Goal: Transaction & Acquisition: Purchase product/service

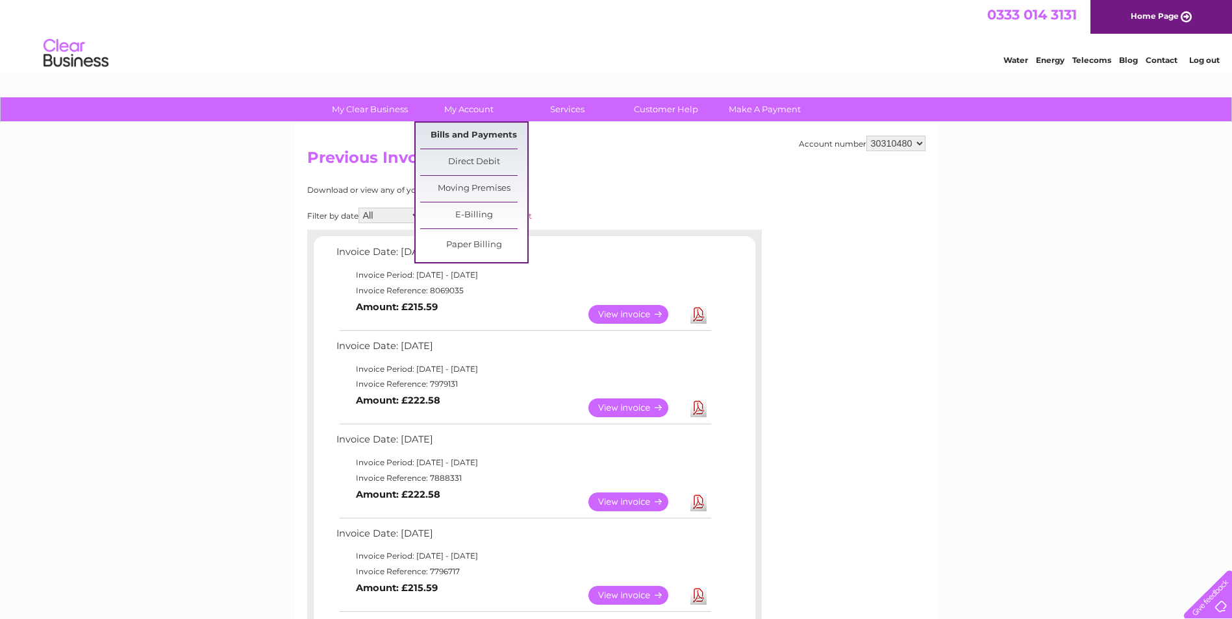
click at [477, 134] on link "Bills and Payments" at bounding box center [473, 136] width 107 height 26
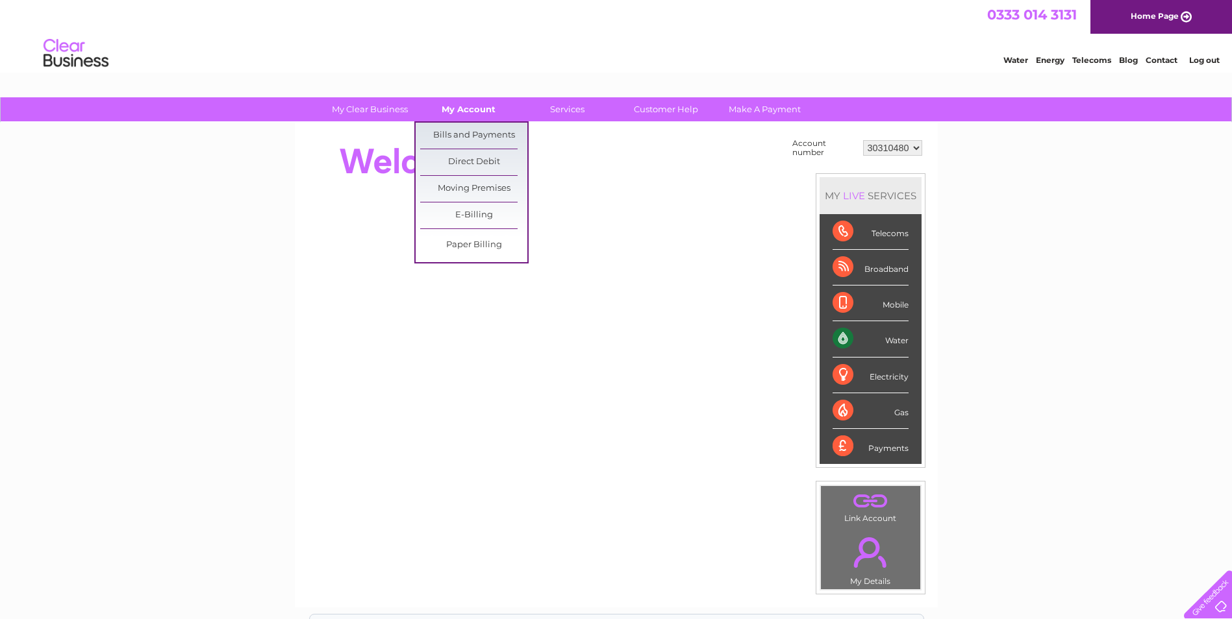
click at [464, 106] on link "My Account" at bounding box center [468, 109] width 107 height 24
click at [469, 138] on link "Bills and Payments" at bounding box center [473, 136] width 107 height 26
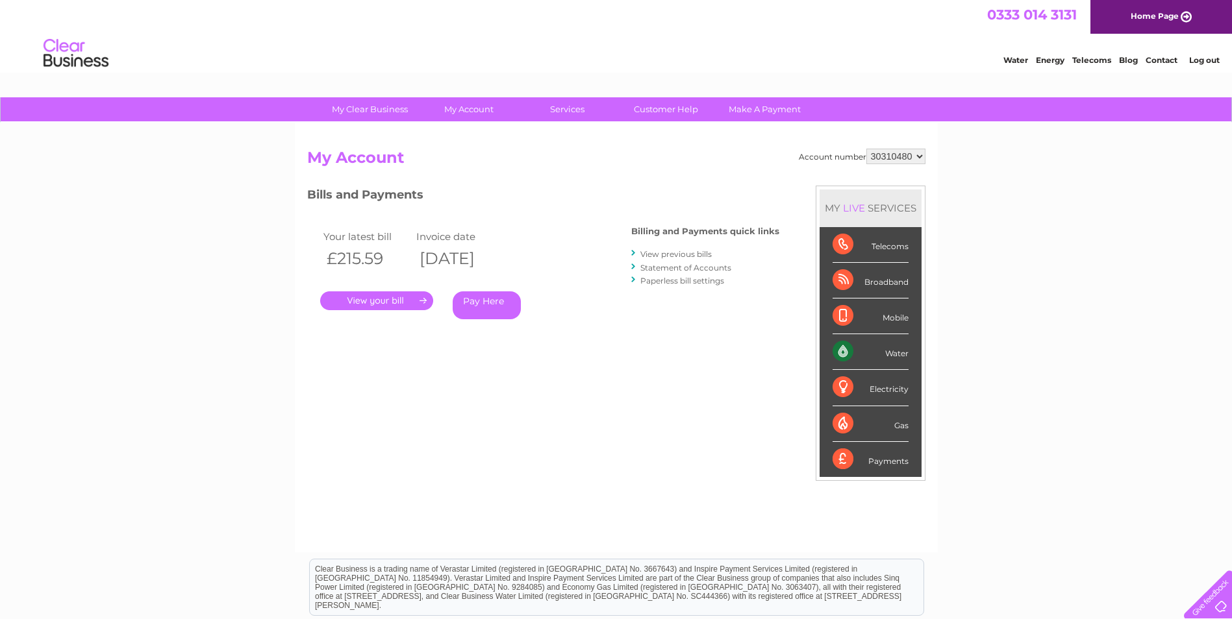
click at [478, 301] on link "Pay Here" at bounding box center [487, 306] width 68 height 28
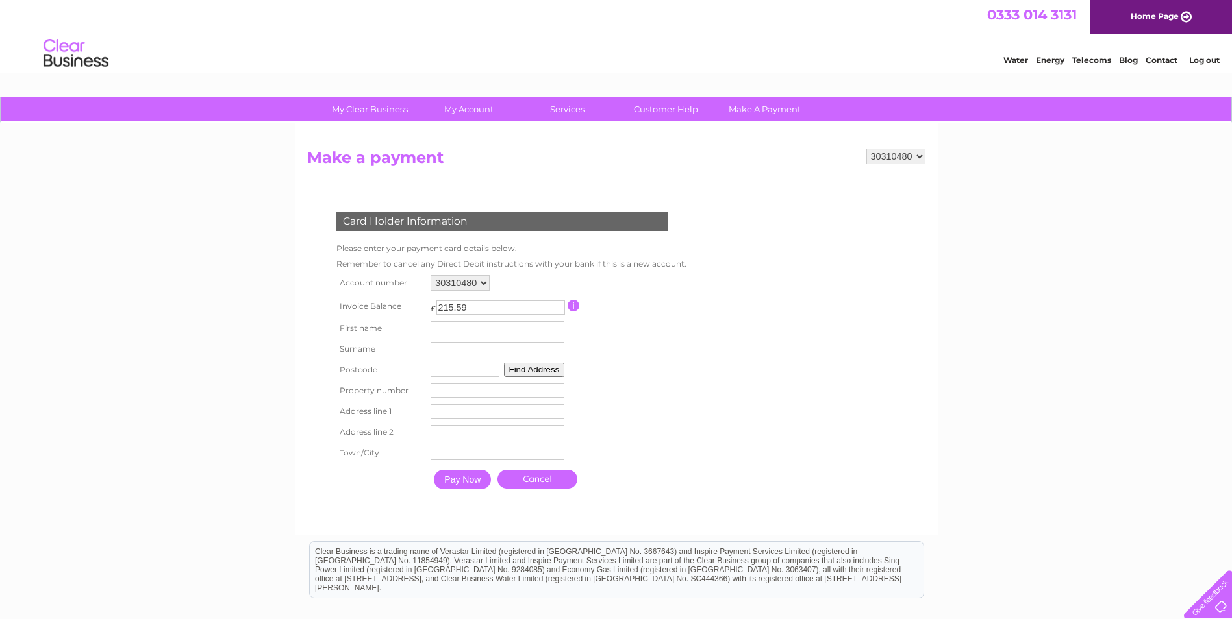
click at [455, 328] on input "text" at bounding box center [497, 328] width 134 height 14
type input "Mhairi"
type input "Frazher"
type input "G41 1BS"
type input "57 Durham Street, Glas"
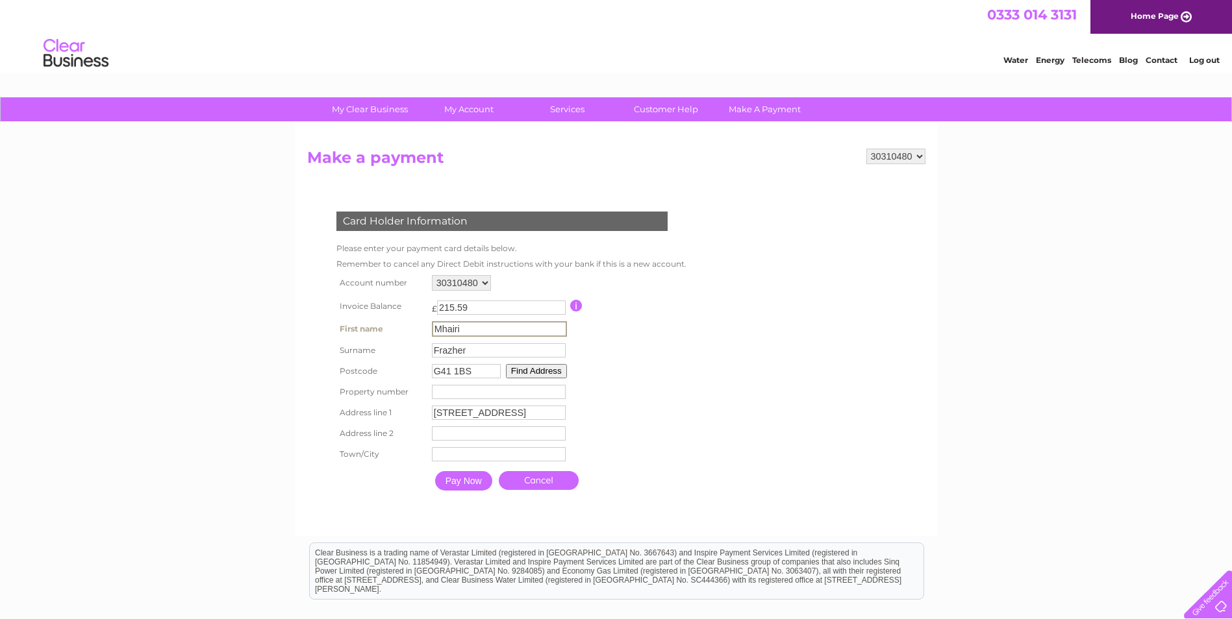
type input "Glasgow"
click at [549, 416] on input "57 Durham Street, Glas" at bounding box center [499, 413] width 134 height 14
type input "57 Durham Street"
click at [666, 308] on td at bounding box center [628, 306] width 117 height 24
click at [538, 478] on link "Cancel" at bounding box center [537, 479] width 80 height 19
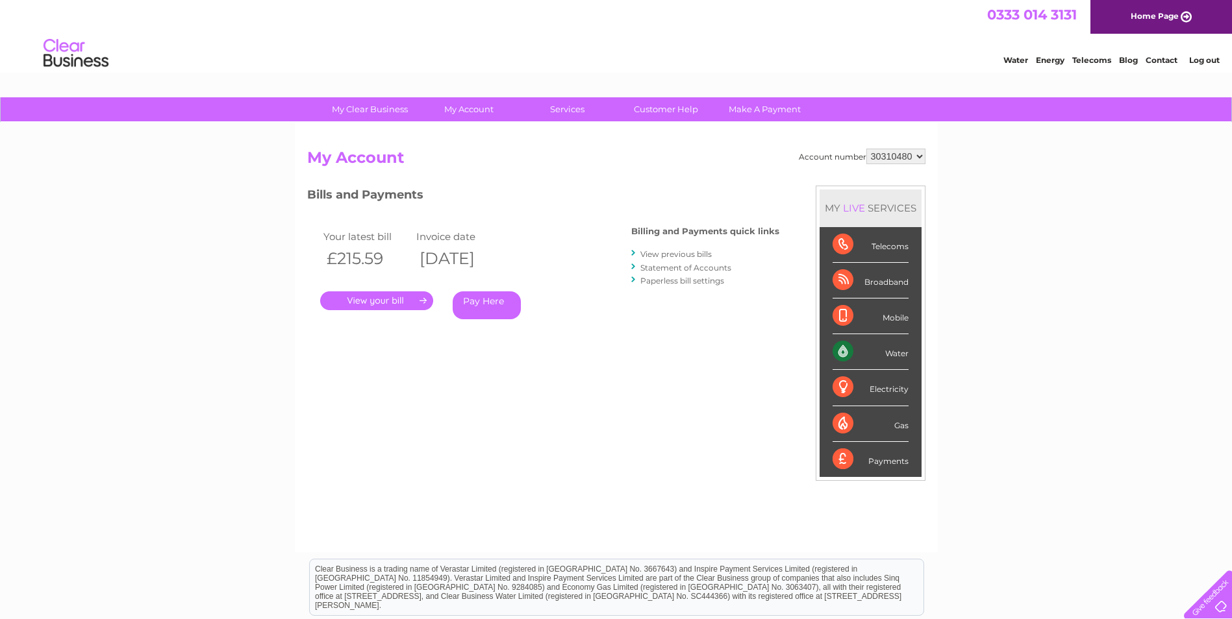
click at [485, 295] on link "Pay Here" at bounding box center [487, 306] width 68 height 28
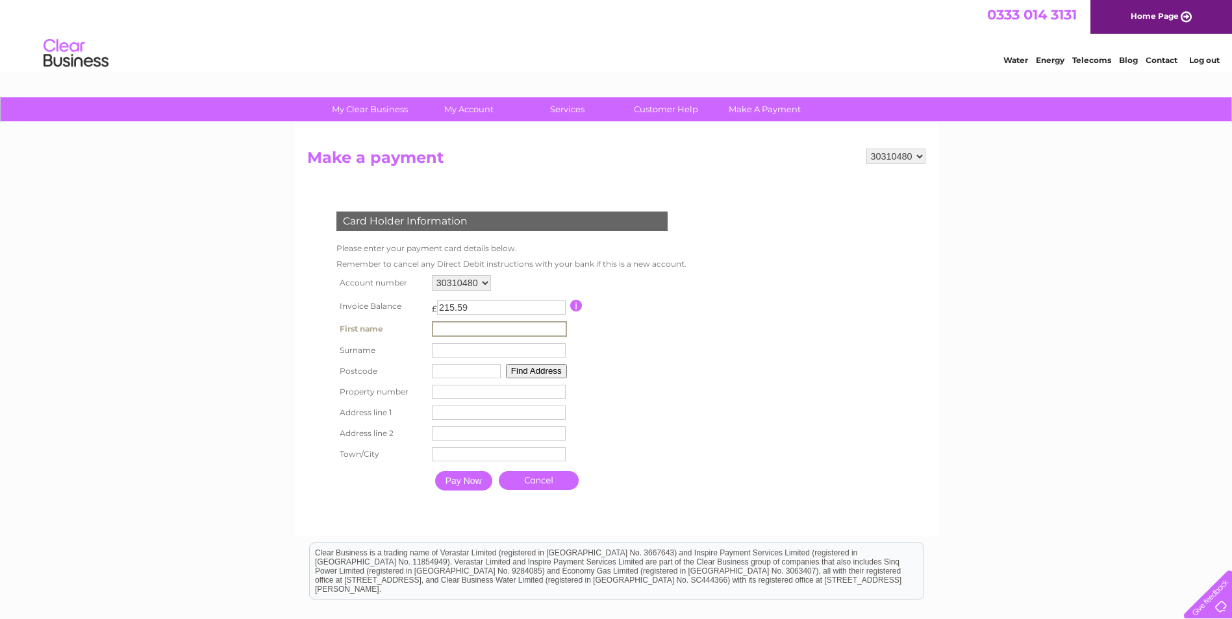
click at [459, 329] on input "text" at bounding box center [499, 329] width 135 height 16
type input "Mhairi"
type input "Frazher"
type input "G41 1BS"
type input "57 Durham Street"
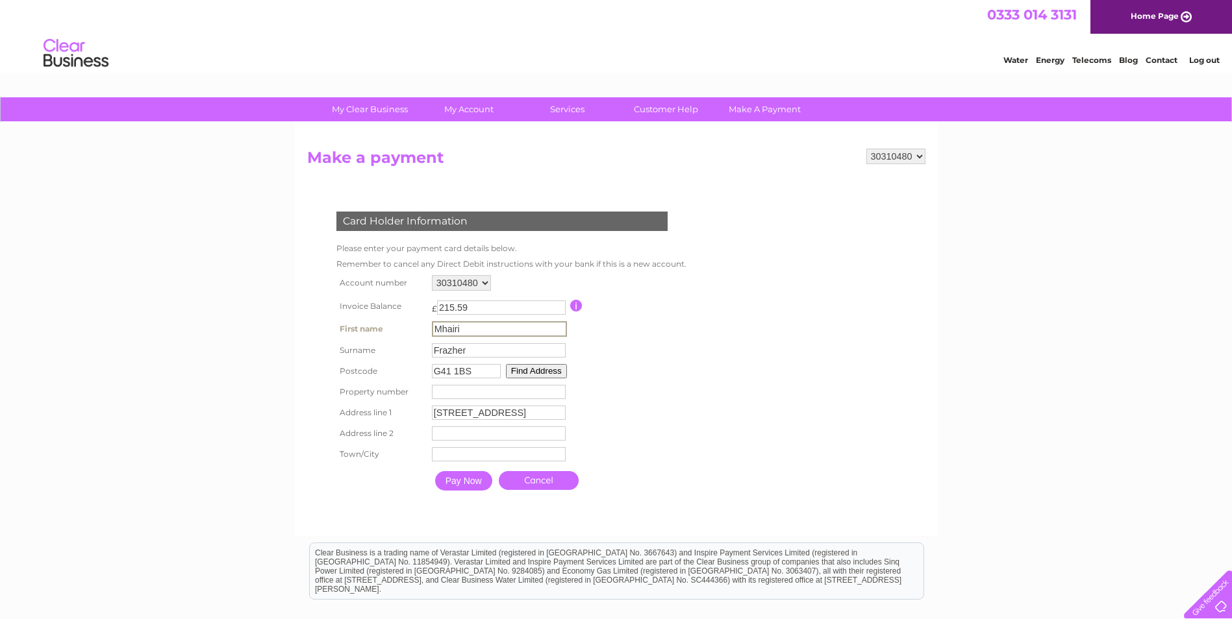
type input "Glasgow"
click at [483, 393] on input "number" at bounding box center [497, 391] width 134 height 14
type input "57"
drag, startPoint x: 445, startPoint y: 410, endPoint x: 668, endPoint y: 403, distance: 222.8
click at [445, 410] on input "57 Durham Street" at bounding box center [499, 412] width 135 height 16
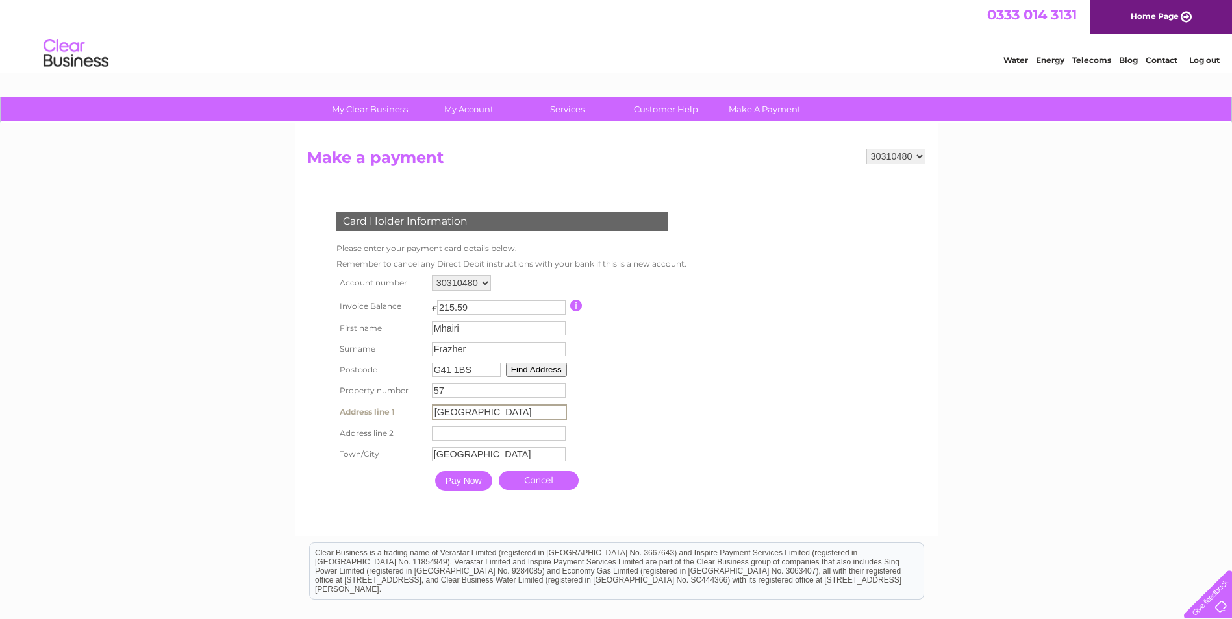
type input "Durham Street"
click at [507, 455] on input "Glasgow" at bounding box center [499, 454] width 134 height 14
type input "Glasgow"
click at [664, 397] on table "Account number 30310480 Invoice Balance £ 215.59 First name Mhairi Surname" at bounding box center [510, 384] width 354 height 225
click at [454, 478] on input "Pay Now" at bounding box center [462, 479] width 57 height 19
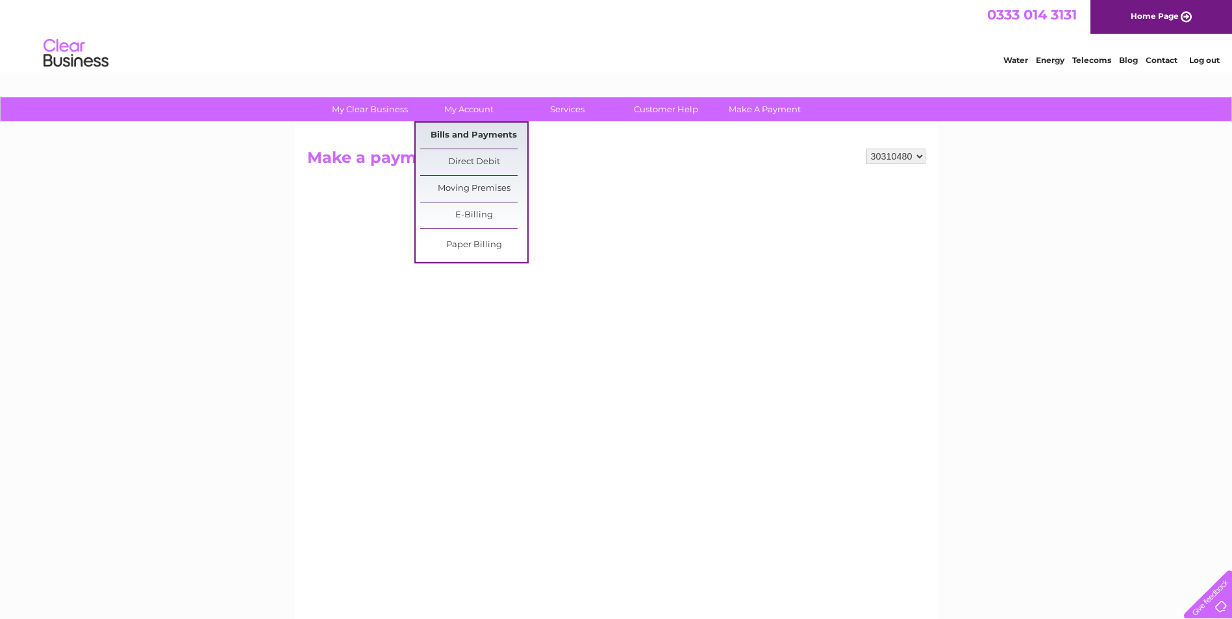
click at [470, 130] on link "Bills and Payments" at bounding box center [473, 136] width 107 height 26
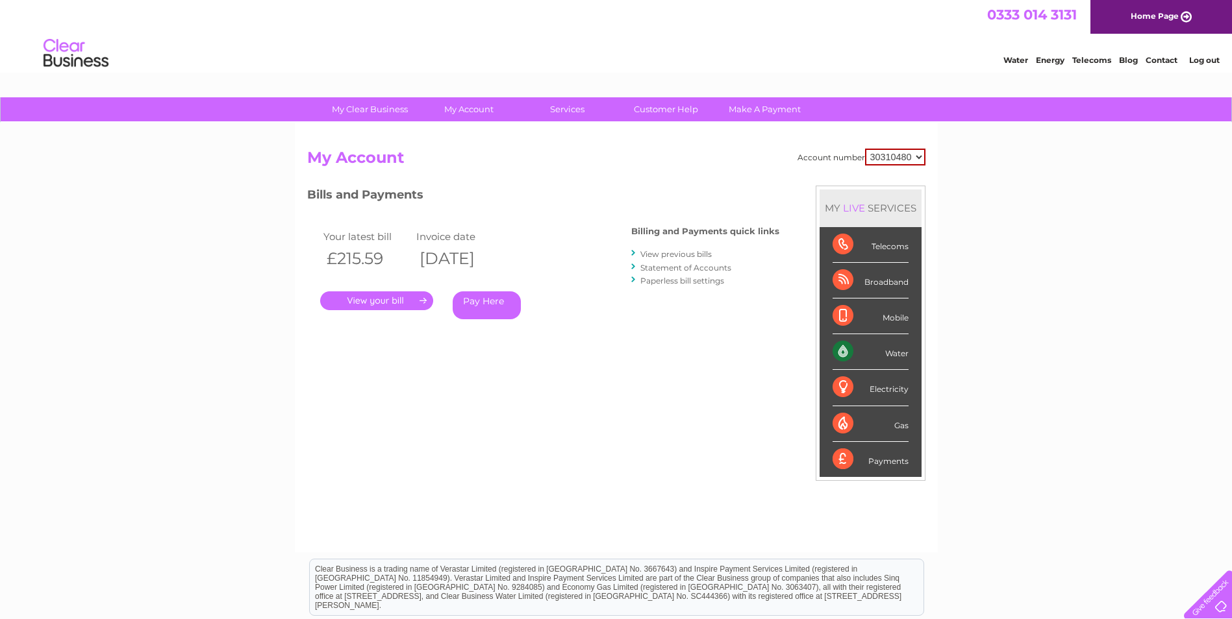
click at [369, 300] on link "." at bounding box center [376, 301] width 113 height 19
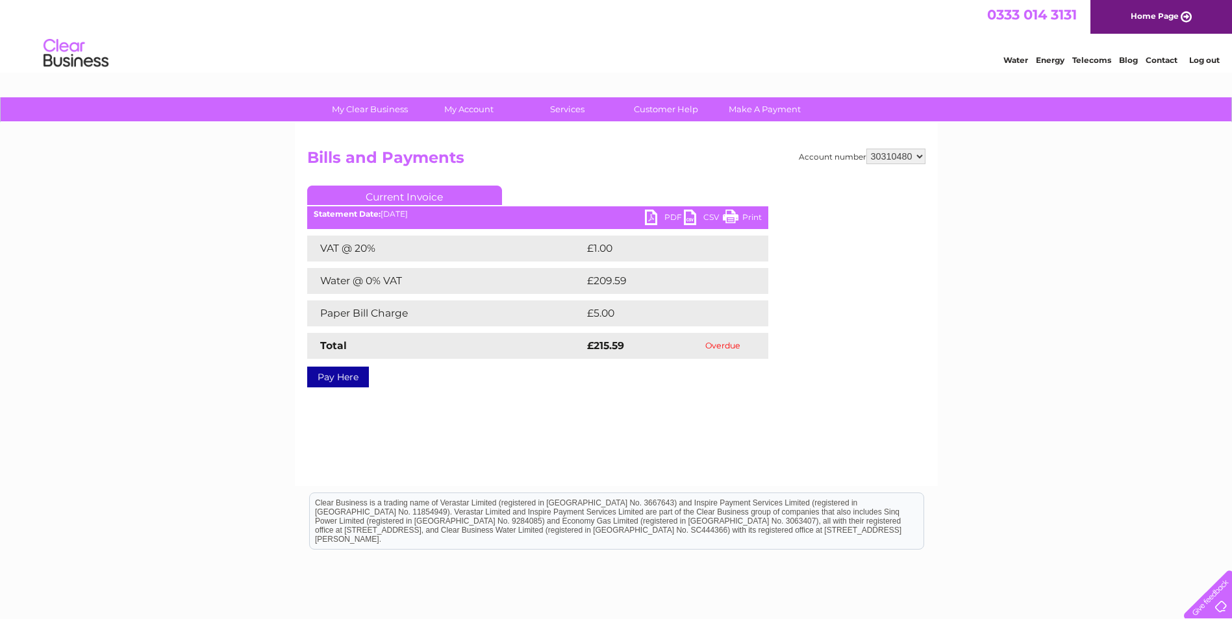
click at [660, 211] on link "PDF" at bounding box center [664, 219] width 39 height 19
